Goal: Task Accomplishment & Management: Use online tool/utility

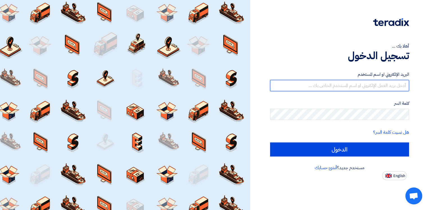
click at [371, 83] on input "text" at bounding box center [339, 85] width 139 height 11
click at [361, 84] on input "text" at bounding box center [339, 85] width 139 height 11
paste input "[PERSON_NAME] <[EMAIL_ADDRESS][DOMAIN_NAME]>"
drag, startPoint x: 337, startPoint y: 86, endPoint x: 299, endPoint y: 86, distance: 38.5
click at [299, 86] on input "[PERSON_NAME] <[EMAIL_ADDRESS][DOMAIN_NAME]>" at bounding box center [339, 85] width 139 height 11
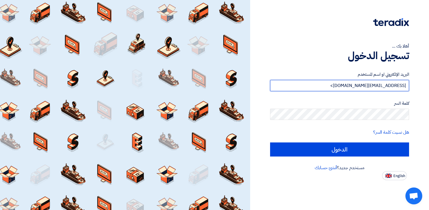
drag, startPoint x: 337, startPoint y: 87, endPoint x: 333, endPoint y: 86, distance: 4.1
click at [333, 86] on input "[EMAIL_ADDRESS][DOMAIN_NAME]>" at bounding box center [339, 85] width 139 height 11
type input "[EMAIL_ADDRESS][DOMAIN_NAME]"
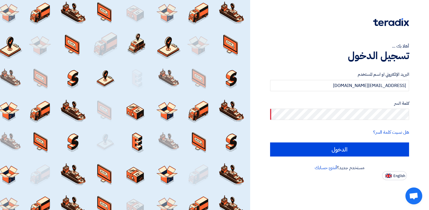
click at [363, 120] on form "البريد الإلكتروني او اسم المستخدم [EMAIL_ADDRESS][DOMAIN_NAME] كلمة السر هل نسي…" at bounding box center [339, 113] width 139 height 85
click at [414, 114] on div "أهلا بك ... تسجيل الدخول البريد الإلكتروني او اسم المستخدم [EMAIL_ADDRESS][DOMA…" at bounding box center [339, 90] width 171 height 180
click at [420, 116] on div "أهلا بك ... تسجيل الدخول البريد الإلكتروني او اسم المستخدم [EMAIL_ADDRESS][DOMA…" at bounding box center [339, 90] width 171 height 180
click at [270, 142] on input "الدخول" at bounding box center [339, 149] width 139 height 14
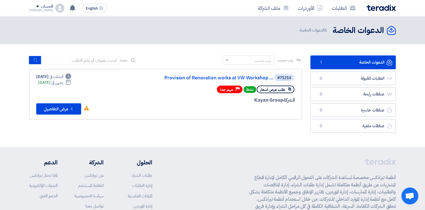
click at [276, 133] on div "رتب حسب رتب حسب بحث مجال الطلب مسؤول المشتريات نوع الطلب" at bounding box center [165, 95] width 281 height 80
click at [47, 106] on button "Check details عرض التفاصيل" at bounding box center [58, 108] width 45 height 11
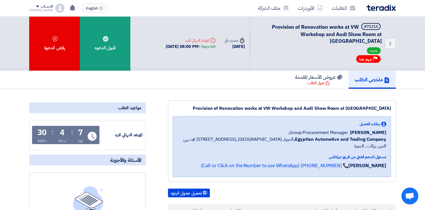
click at [406, 56] on div "Back #71214 Provision of Renovation works at VW Workshop and Audi Show Room at …" at bounding box center [212, 43] width 425 height 54
click at [213, 71] on div "ملخص الطلب عروض الأسعار المقدمة قبول الطلب" at bounding box center [212, 80] width 367 height 18
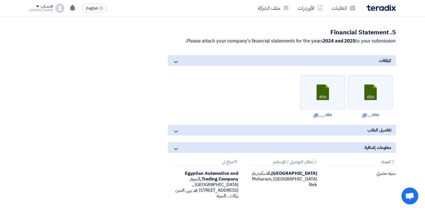
scroll to position [534, 0]
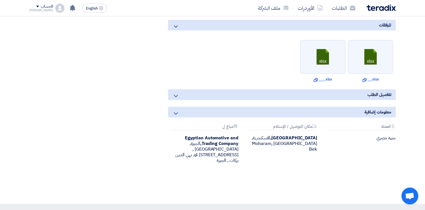
click at [175, 92] on icon at bounding box center [175, 95] width 7 height 7
click at [177, 92] on icon at bounding box center [175, 95] width 7 height 7
click at [176, 92] on icon at bounding box center [175, 95] width 7 height 7
click at [173, 110] on icon at bounding box center [175, 113] width 7 height 7
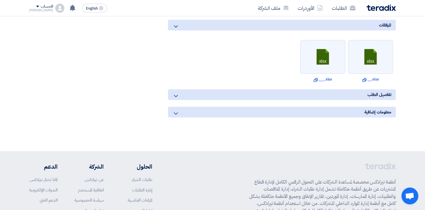
click at [177, 110] on icon at bounding box center [175, 113] width 7 height 7
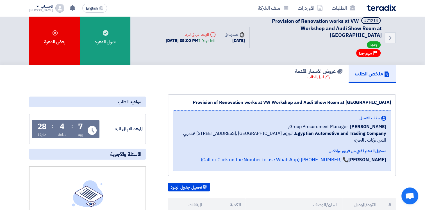
scroll to position [0, 0]
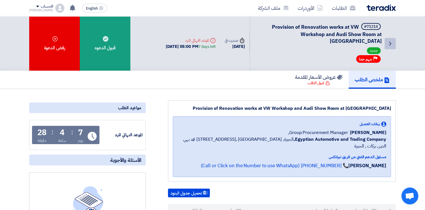
click at [389, 41] on icon "Back" at bounding box center [390, 43] width 7 height 7
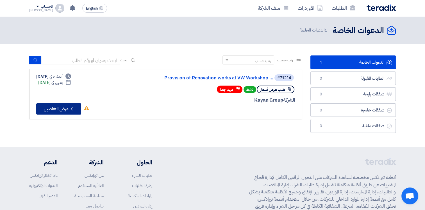
click at [61, 108] on button "Check details عرض التفاصيل" at bounding box center [58, 108] width 45 height 11
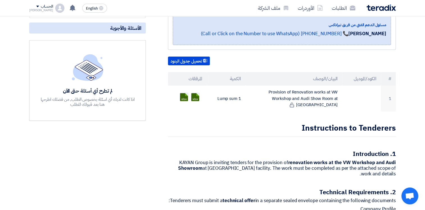
scroll to position [28, 0]
